Goal: Task Accomplishment & Management: Complete application form

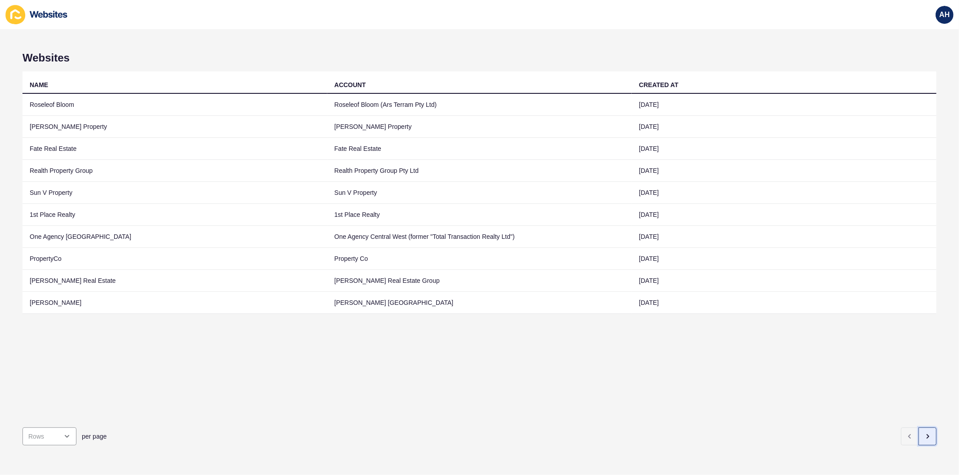
click at [919, 436] on button "button" at bounding box center [927, 437] width 18 height 18
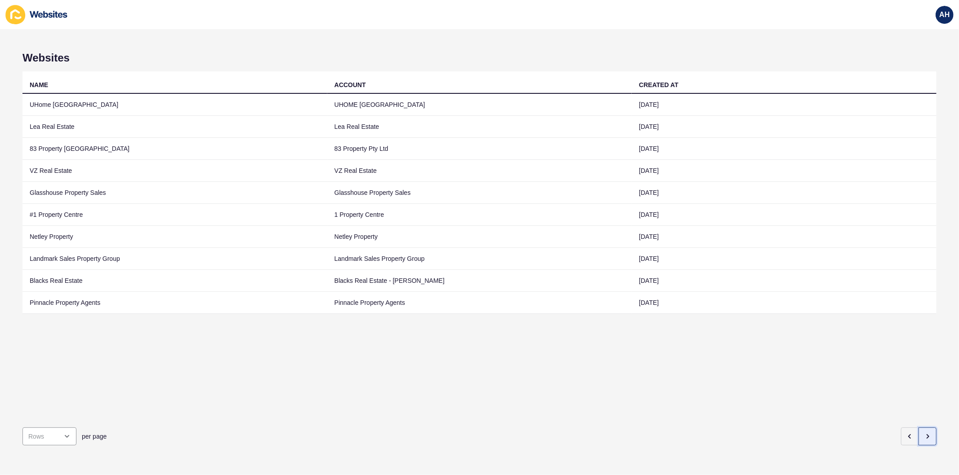
click at [925, 429] on button "button" at bounding box center [927, 437] width 18 height 18
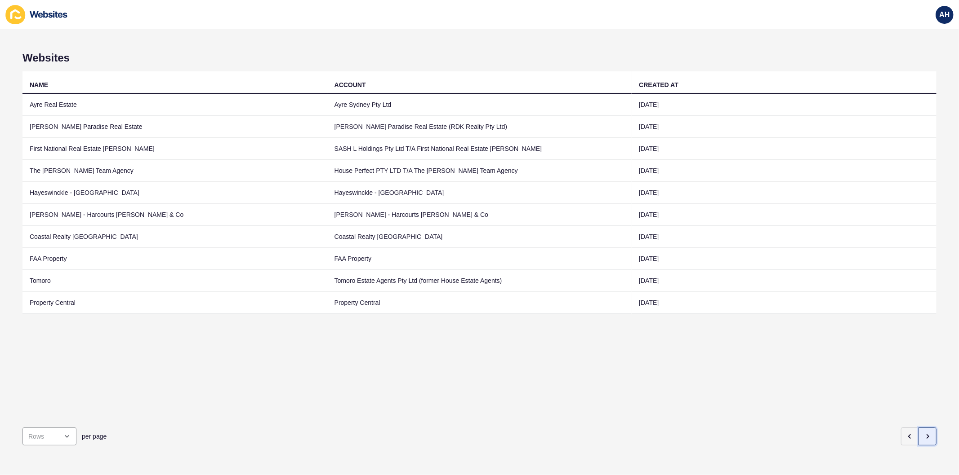
click at [923, 432] on button "button" at bounding box center [927, 437] width 18 height 18
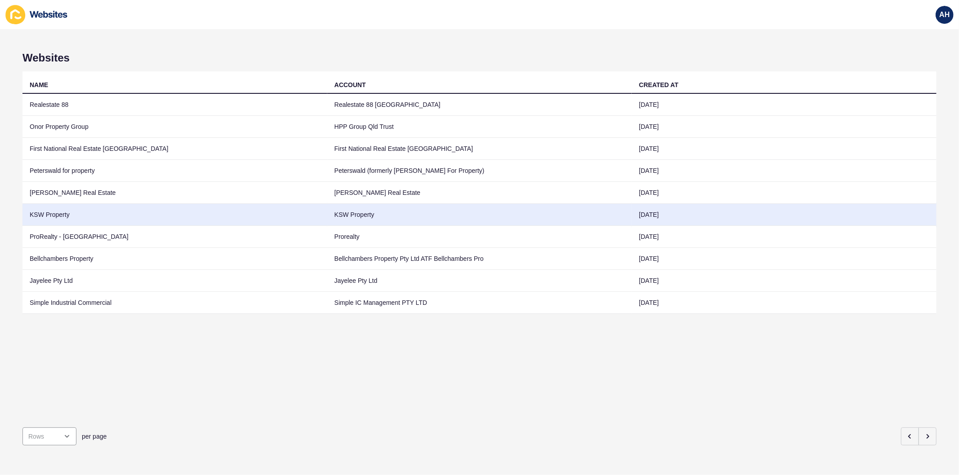
click at [337, 212] on td "KSW Property" at bounding box center [479, 215] width 305 height 22
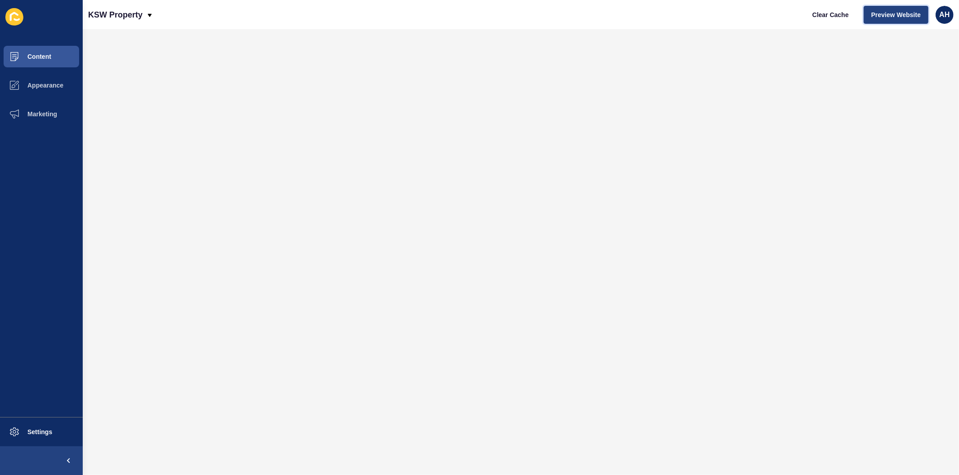
click at [887, 13] on span "Preview Website" at bounding box center [895, 14] width 49 height 9
click at [41, 57] on span "Content" at bounding box center [25, 56] width 53 height 7
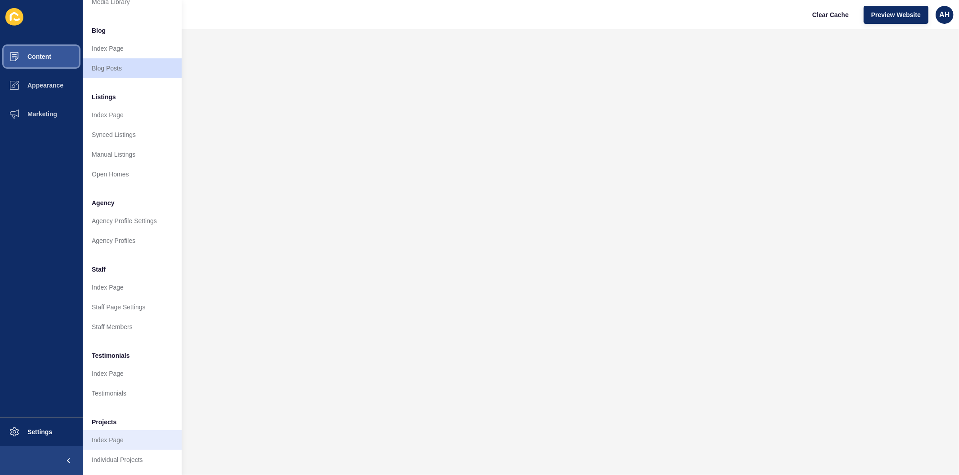
scroll to position [58, 0]
click at [106, 457] on link "Individual Projects" at bounding box center [132, 460] width 99 height 20
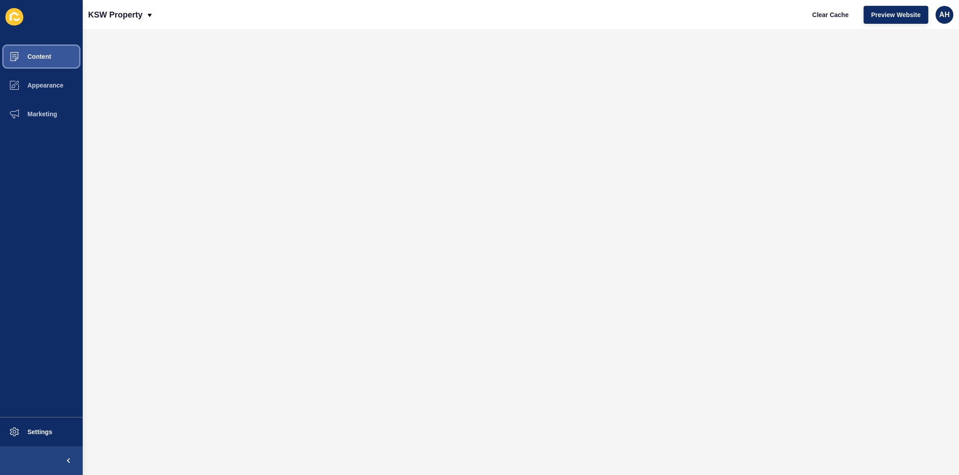
click at [30, 56] on span "Content" at bounding box center [25, 56] width 53 height 7
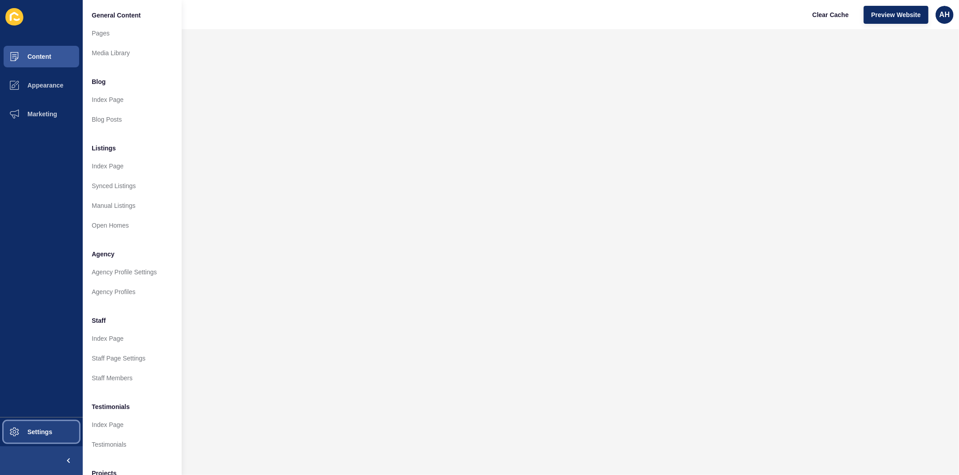
click at [34, 439] on button "Settings" at bounding box center [41, 432] width 83 height 29
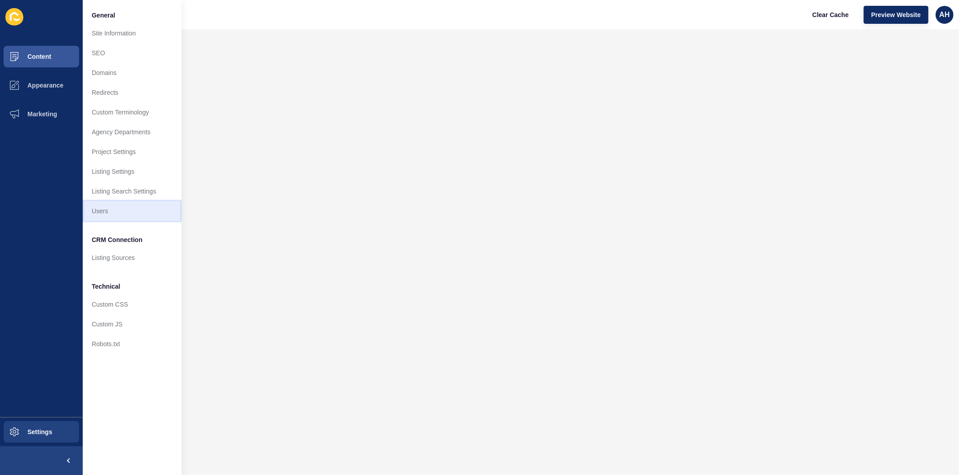
click at [110, 220] on link "Users" at bounding box center [132, 211] width 99 height 20
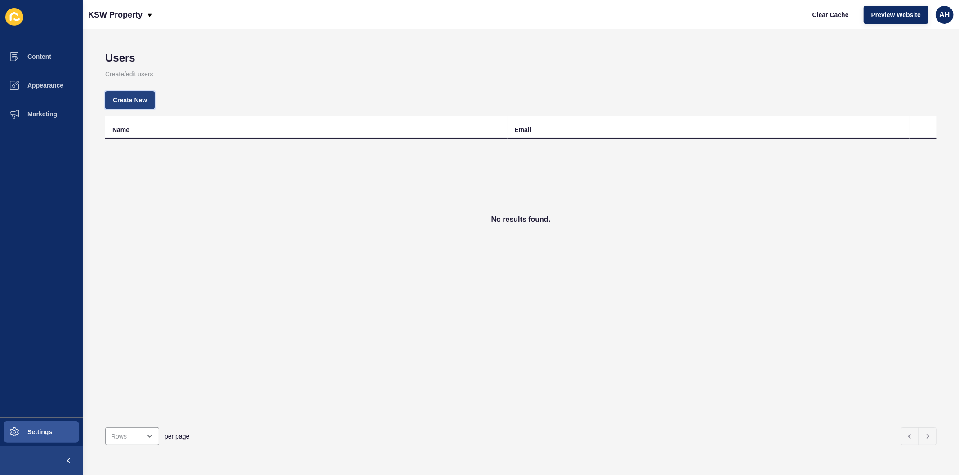
click at [132, 105] on button "Create New" at bounding box center [129, 100] width 49 height 18
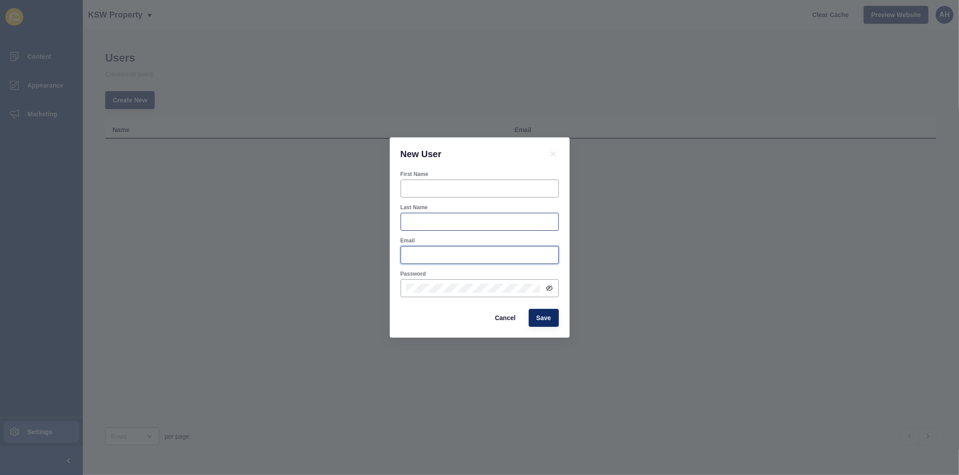
type input "[PERSON_NAME][EMAIL_ADDRESS][PERSON_NAME][DOMAIN_NAME]"
click at [452, 187] on input "First Name" at bounding box center [479, 188] width 146 height 9
type input "Neha"
paste input "Neha@kswproperty"
type input "[EMAIL_ADDRESS][DOMAIN_NAME]"
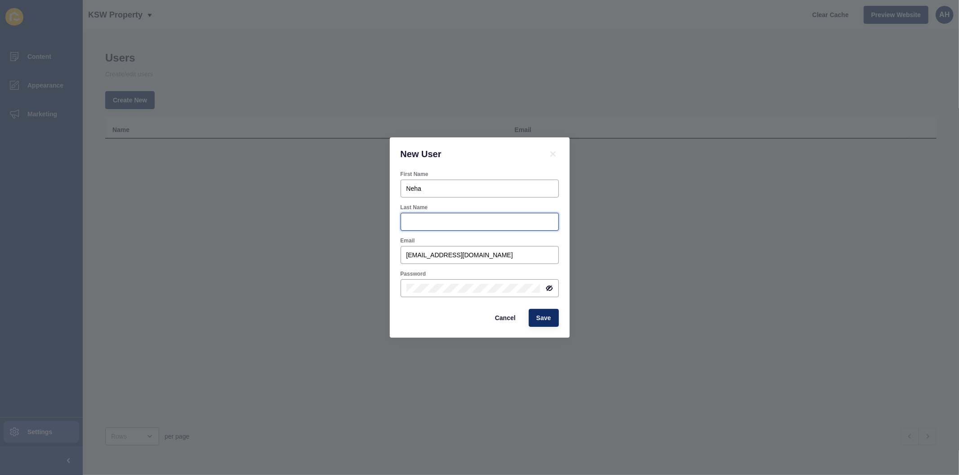
click at [412, 223] on input "Last Name" at bounding box center [479, 222] width 146 height 9
type input "[PERSON_NAME]"
click at [550, 288] on icon at bounding box center [549, 288] width 7 height 7
click at [600, 279] on div "New User First Name [PERSON_NAME] Last Name [PERSON_NAME] Email [EMAIL_ADDRESS]…" at bounding box center [479, 237] width 959 height 475
click at [539, 317] on span "Save" at bounding box center [543, 318] width 15 height 9
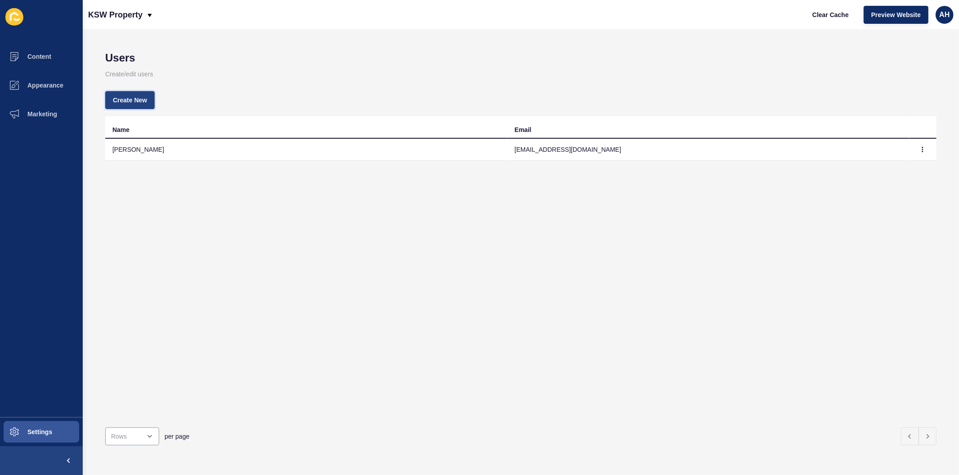
click at [123, 98] on span "Create New" at bounding box center [130, 100] width 34 height 9
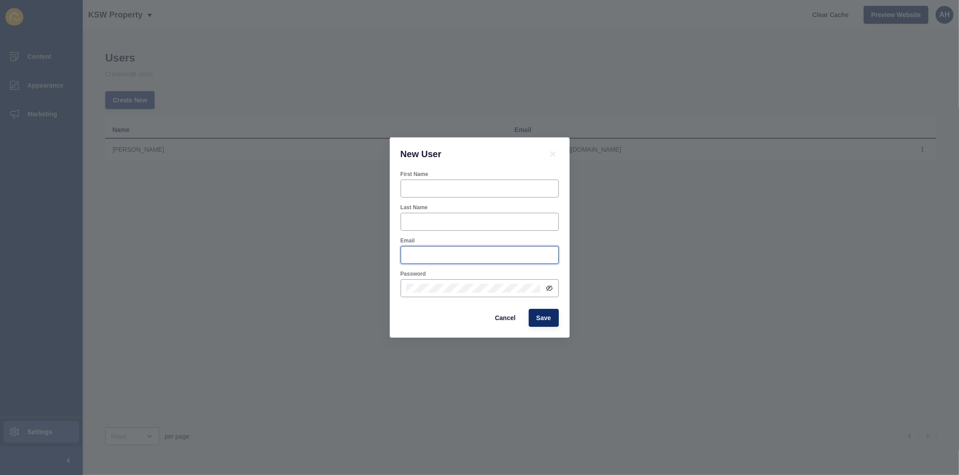
type input "[PERSON_NAME][EMAIL_ADDRESS][PERSON_NAME][DOMAIN_NAME]"
click at [448, 194] on div at bounding box center [479, 189] width 158 height 18
type input "[PERSON_NAME]"
click at [423, 223] on input "Joycwe" at bounding box center [479, 222] width 146 height 9
type input "[PERSON_NAME]"
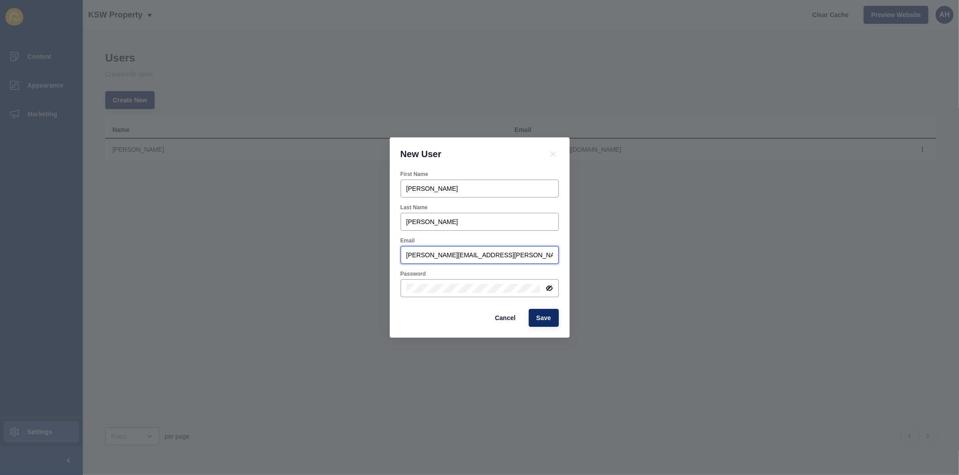
click at [531, 257] on input "[PERSON_NAME][EMAIL_ADDRESS][PERSON_NAME][DOMAIN_NAME]" at bounding box center [479, 255] width 146 height 9
paste input "[PERSON_NAME]"
type input "[PERSON_NAME][EMAIL_ADDRESS][DOMAIN_NAME]"
click at [552, 288] on icon at bounding box center [549, 288] width 7 height 7
click at [671, 300] on div "New User First Name [PERSON_NAME] Last Name [PERSON_NAME] [PERSON_NAME][EMAIL_A…" at bounding box center [479, 237] width 959 height 475
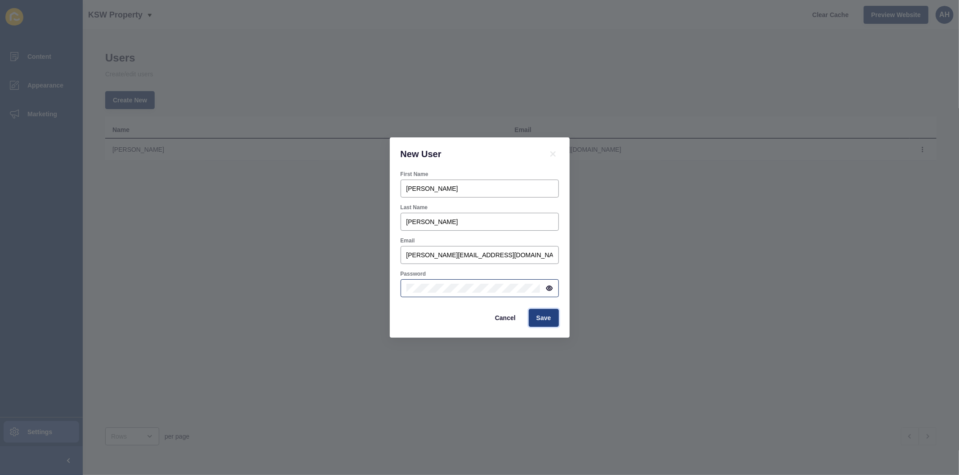
click at [542, 323] on button "Save" at bounding box center [543, 318] width 30 height 18
